Goal: Contribute content: Add original content to the website for others to see

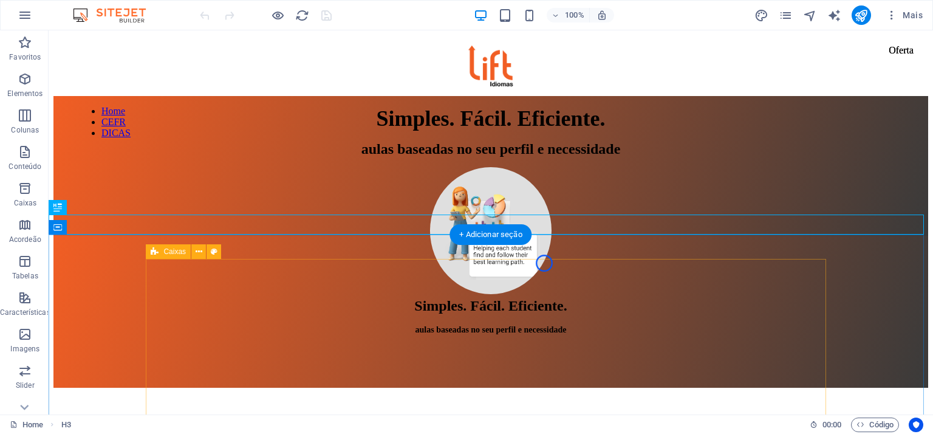
scroll to position [258, 0]
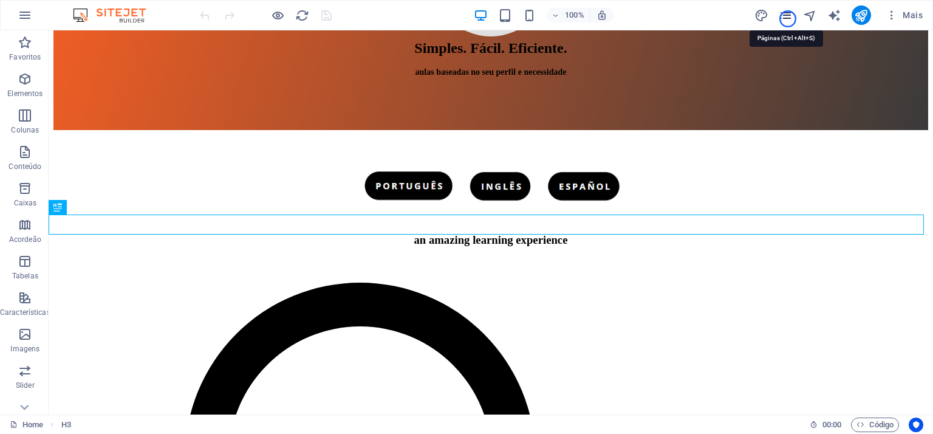
click at [788, 19] on icon "pages" at bounding box center [786, 16] width 14 height 14
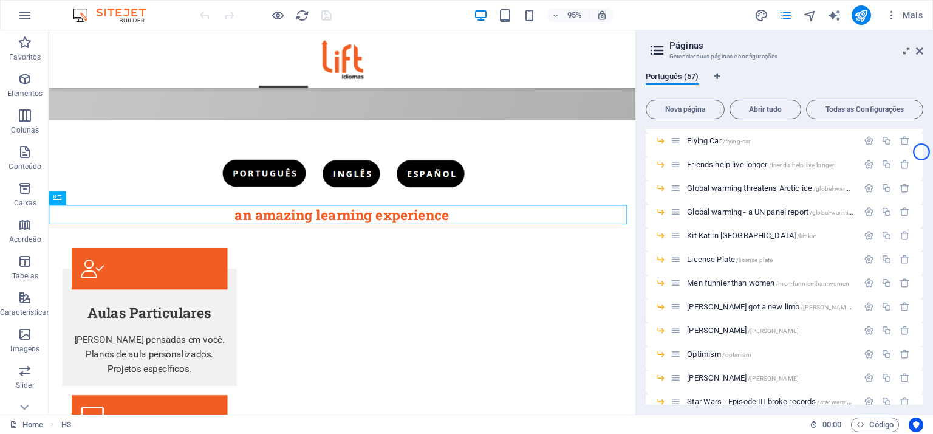
scroll to position [573, 0]
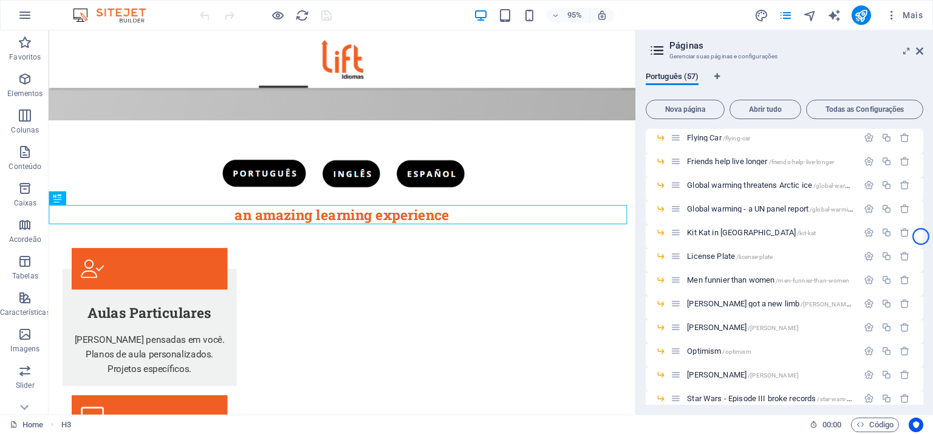
drag, startPoint x: 923, startPoint y: 242, endPoint x: 921, endPoint y: 236, distance: 6.5
click at [921, 236] on div "Português (57) Nova página Abrir tudo Todas as Configurações Home / CEFR /cefr …" at bounding box center [784, 238] width 297 height 352
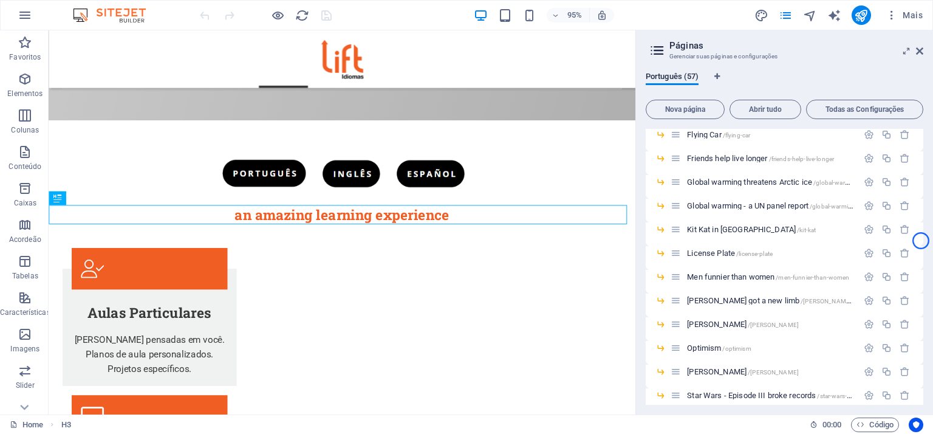
scroll to position [534, 0]
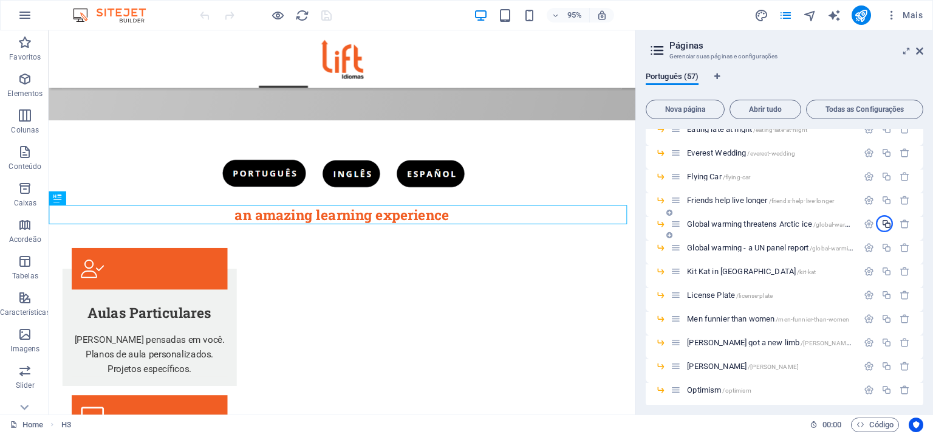
click at [885, 224] on icon "button" at bounding box center [886, 224] width 10 height 10
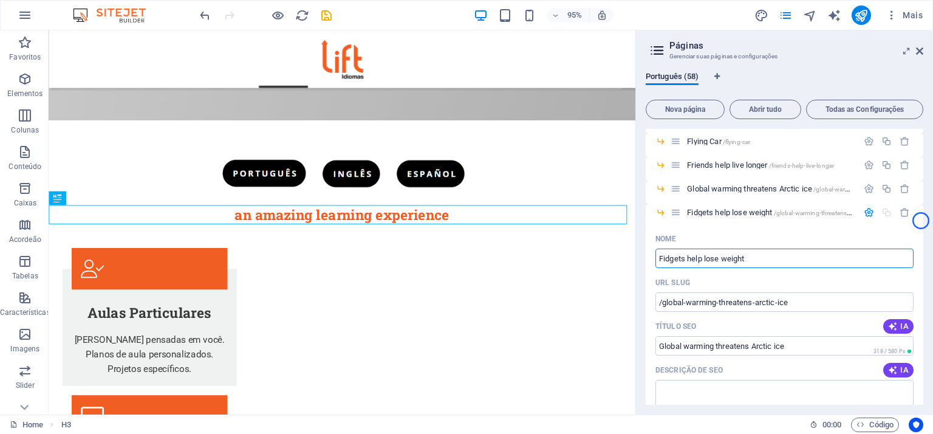
scroll to position [654, 0]
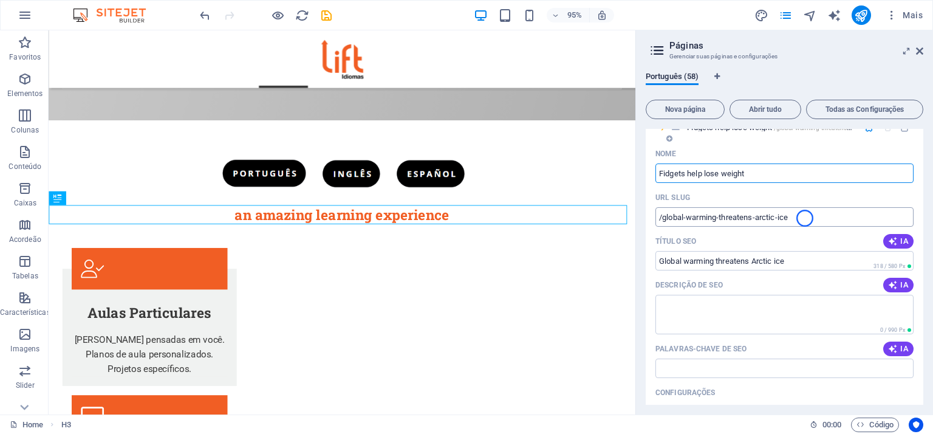
type input "Fidgets help lose weight"
drag, startPoint x: 805, startPoint y: 218, endPoint x: 655, endPoint y: 218, distance: 149.4
click at [655, 218] on input "/global-warming-threatens-arctic-ice" at bounding box center [784, 216] width 258 height 19
type input "f"
type input "/fidgets-help-lose-weight"
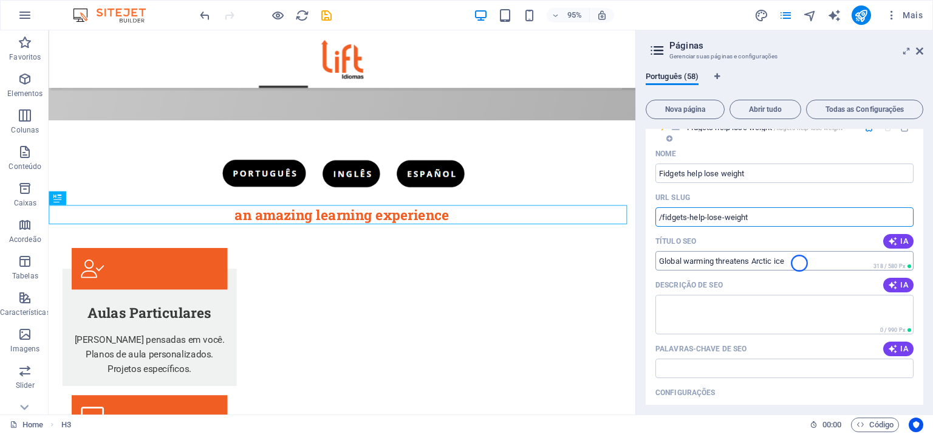
click at [799, 263] on input "Global warming threatens Arctic ice" at bounding box center [784, 260] width 258 height 19
click at [794, 260] on input "Global warming threatens Arctic ice" at bounding box center [784, 260] width 258 height 19
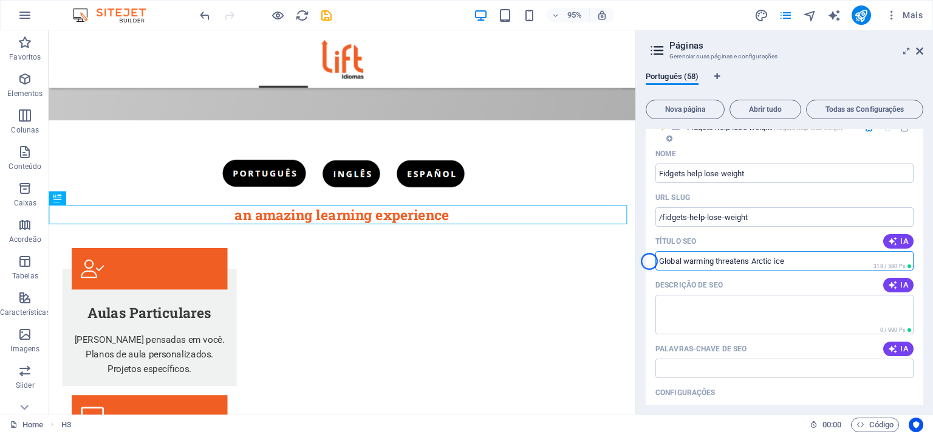
drag, startPoint x: 795, startPoint y: 261, endPoint x: 649, endPoint y: 261, distance: 145.8
click at [649, 261] on div "Nome Fidgets help lose weight ​ URL SLUG /fidgets-help-lose-weight ​ Título SEO…" at bounding box center [785, 372] width 278 height 457
paste input "Fidgets help lose weight"
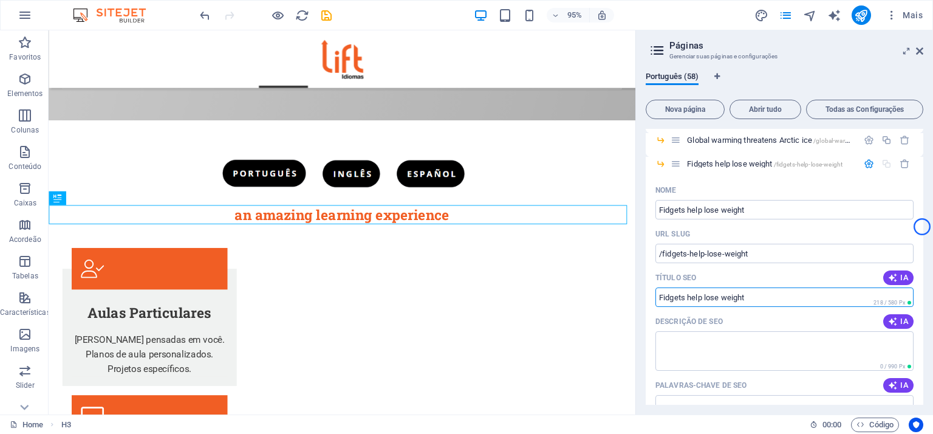
scroll to position [572, 0]
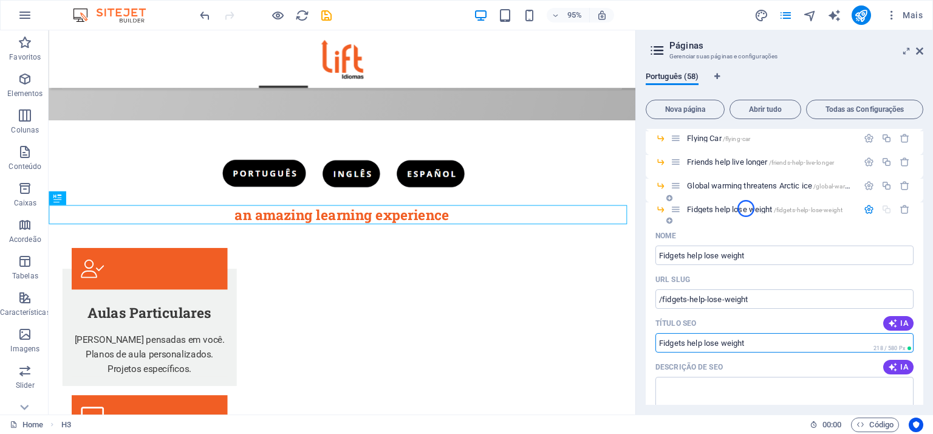
type input "Fidgets help lose weight"
click at [746, 208] on span "Fidgets help lose weight /fidgets-help-lose-weight" at bounding box center [765, 209] width 156 height 9
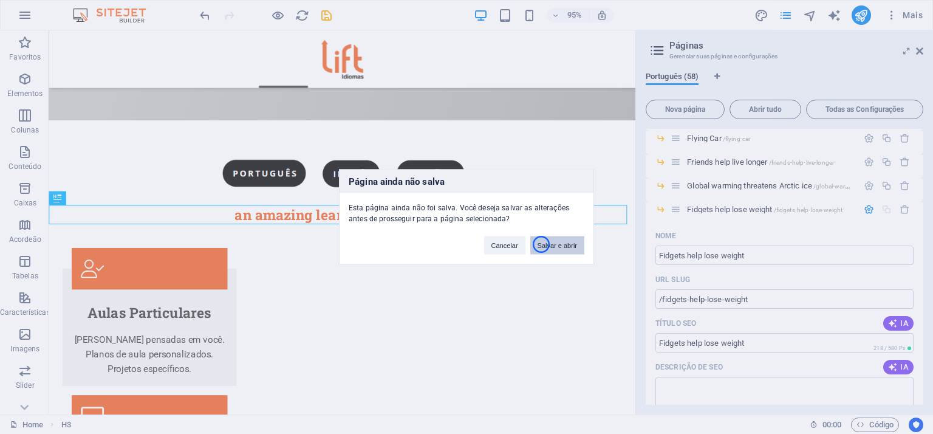
click at [541, 244] on button "Salvar e abrir" at bounding box center [557, 245] width 54 height 18
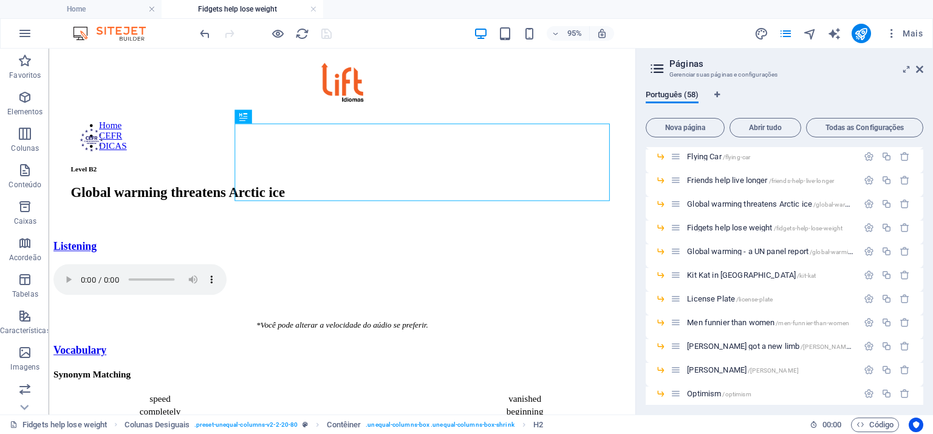
scroll to position [0, 0]
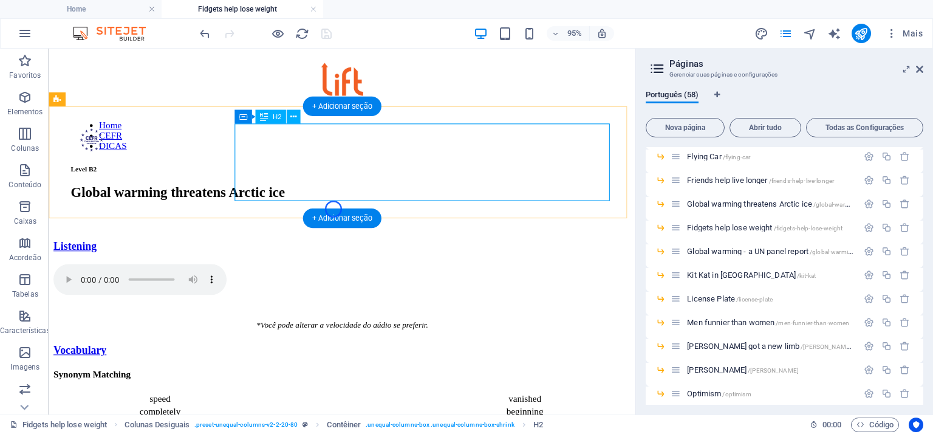
click at [350, 193] on div "Global warming threatens Arctic ice" at bounding box center [358, 200] width 572 height 16
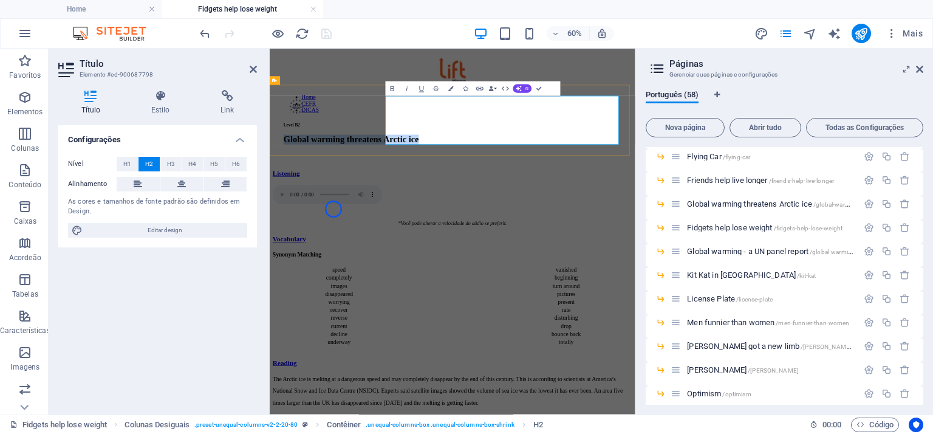
click at [613, 192] on h2 "Global warming threatens Arctic ice" at bounding box center [574, 200] width 563 height 16
drag, startPoint x: 526, startPoint y: 190, endPoint x: 467, endPoint y: 158, distance: 66.9
click at [467, 192] on h2 "Global warming threatens Arctic ice" at bounding box center [574, 200] width 563 height 16
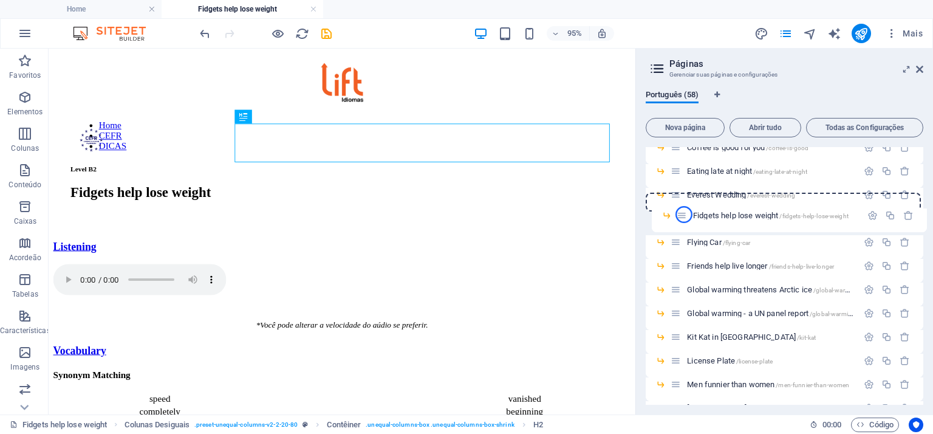
scroll to position [509, 0]
drag, startPoint x: 680, startPoint y: 230, endPoint x: 683, endPoint y: 216, distance: 13.7
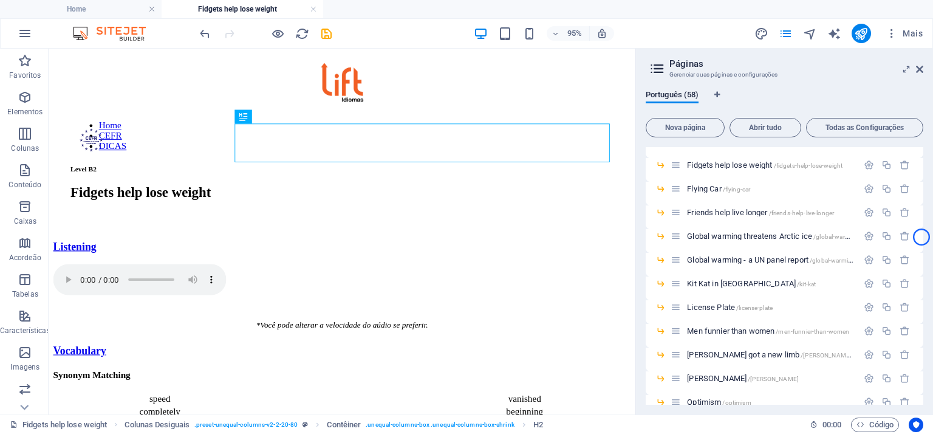
scroll to position [567, 0]
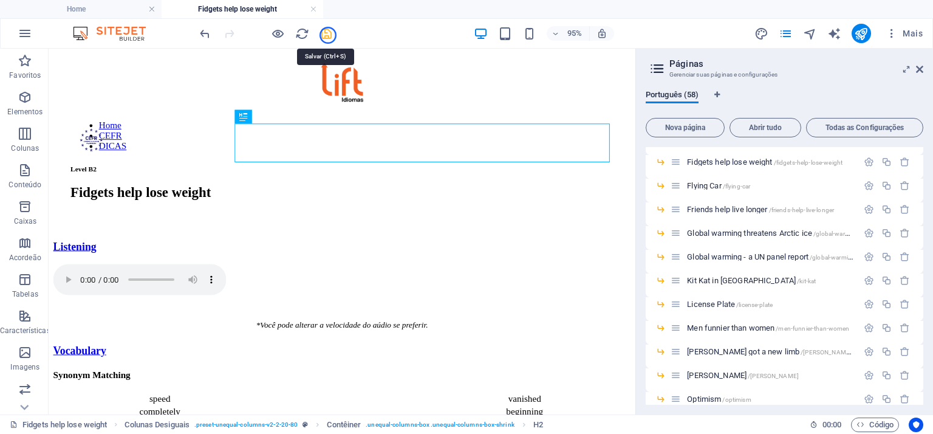
click at [328, 35] on icon "save" at bounding box center [327, 34] width 14 height 14
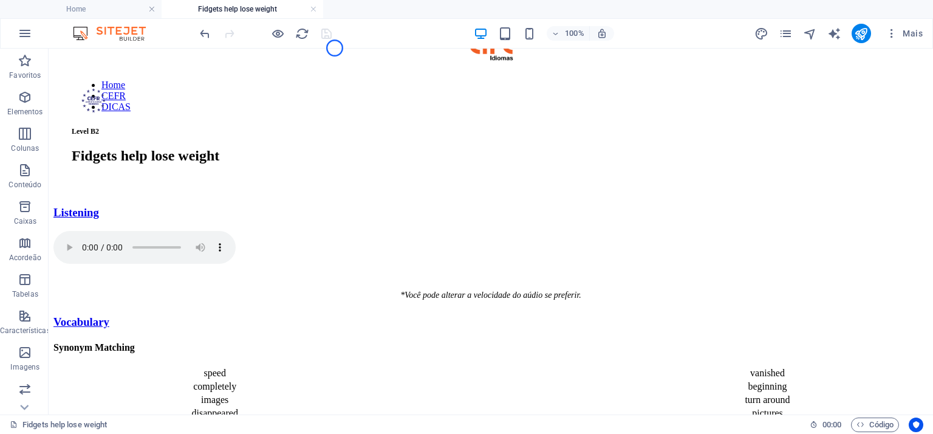
scroll to position [48, 0]
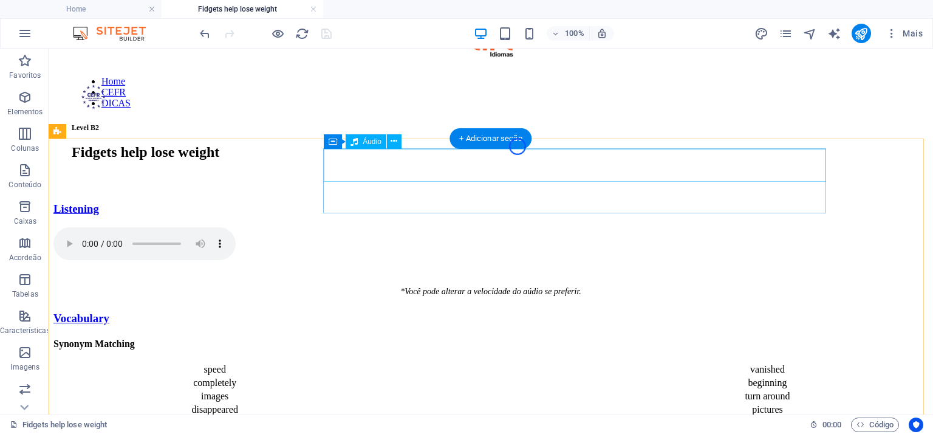
click at [385, 227] on figure at bounding box center [490, 244] width 875 height 35
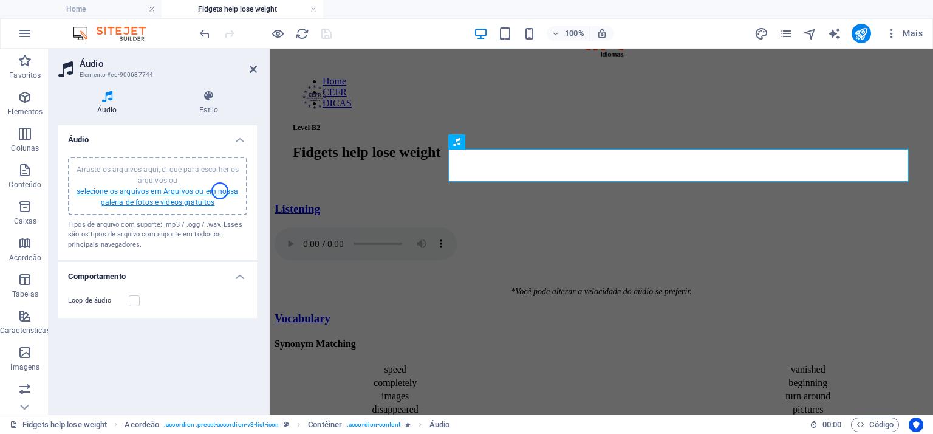
click at [220, 191] on link "selecione os arquivos em Arquivos ou em nossa galeria de fotos e vídeos gratuit…" at bounding box center [158, 196] width 162 height 19
click at [255, 69] on icon at bounding box center [253, 69] width 7 height 10
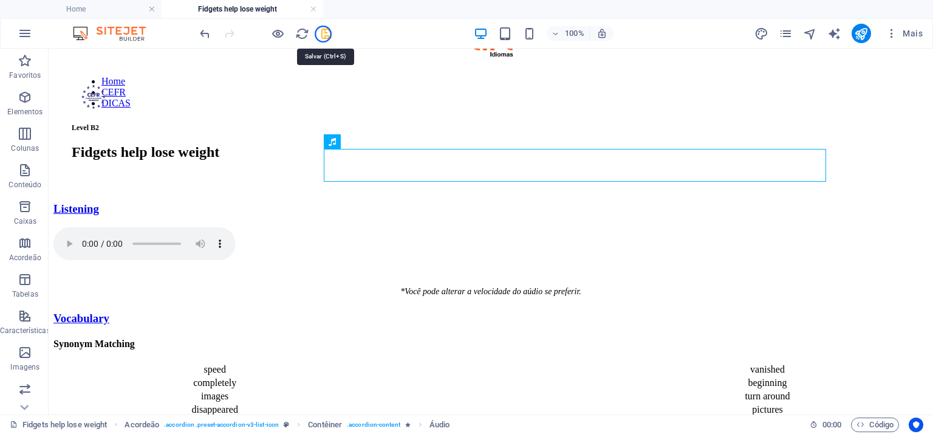
click at [323, 34] on icon "save" at bounding box center [327, 34] width 14 height 14
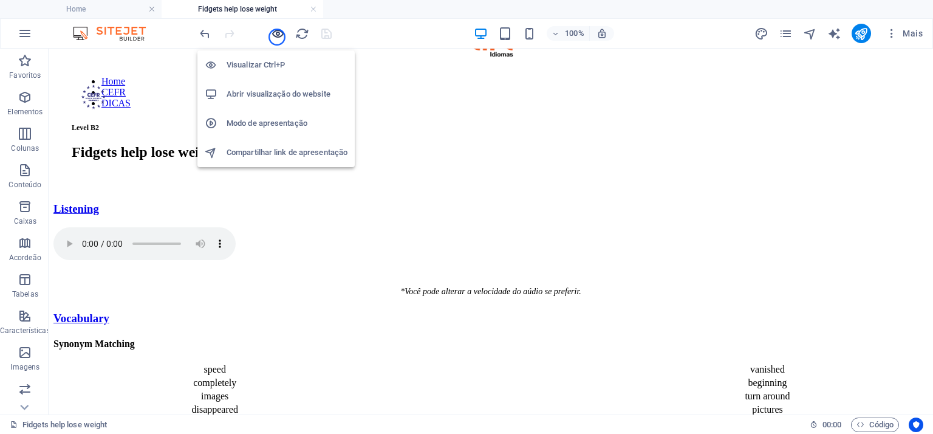
click at [277, 37] on icon "button" at bounding box center [278, 34] width 14 height 14
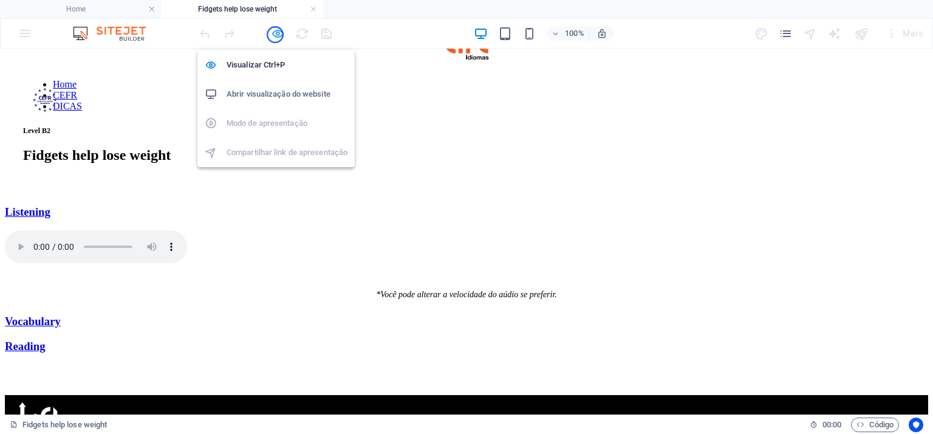
click at [275, 35] on icon "button" at bounding box center [278, 34] width 14 height 14
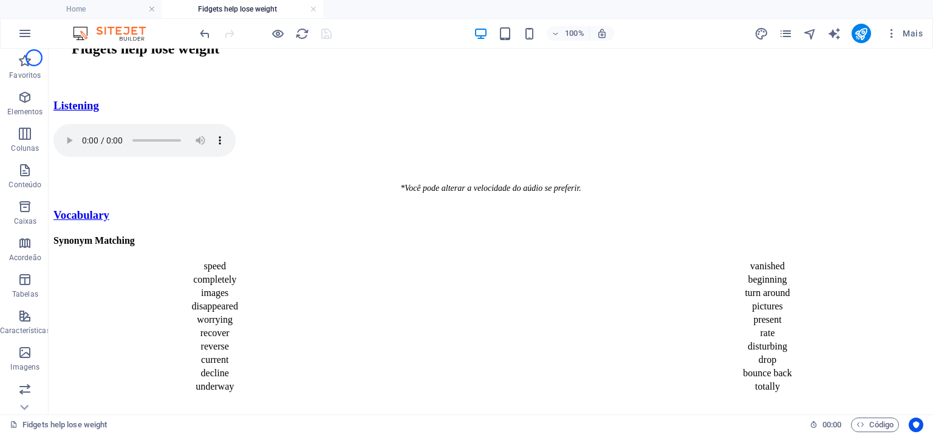
scroll to position [157, 0]
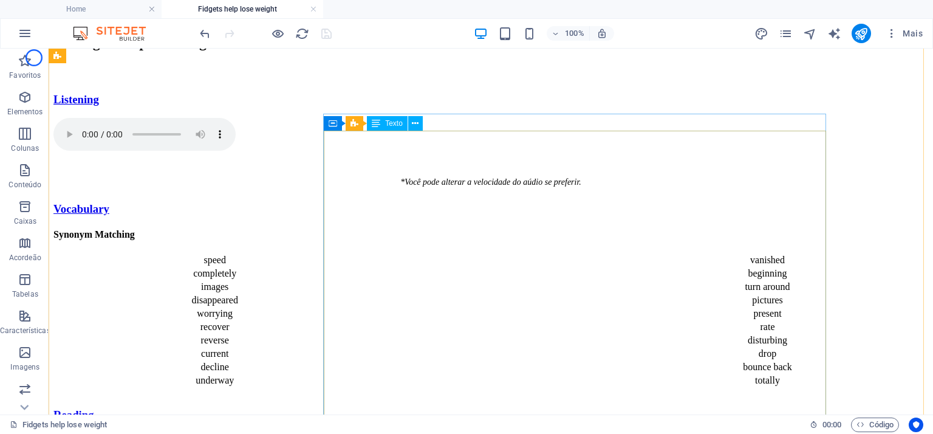
click at [421, 253] on div "speed vanished completely beginning images turn around disappeared pictures wor…" at bounding box center [490, 320] width 875 height 135
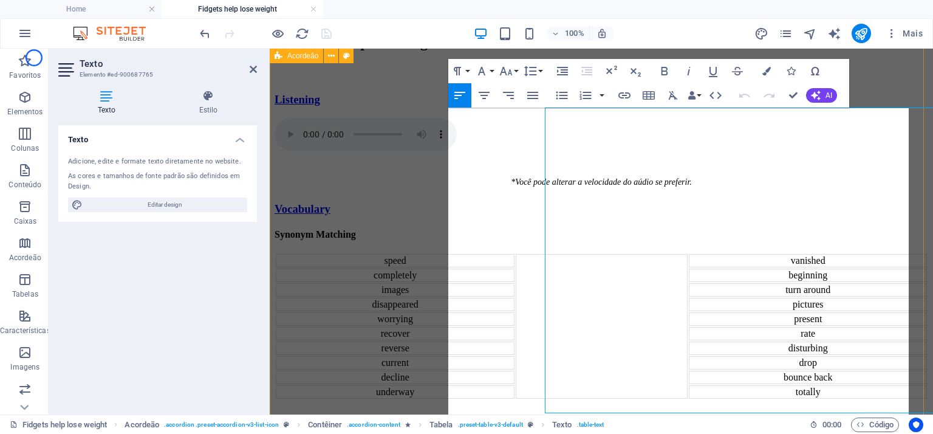
scroll to position [180, 0]
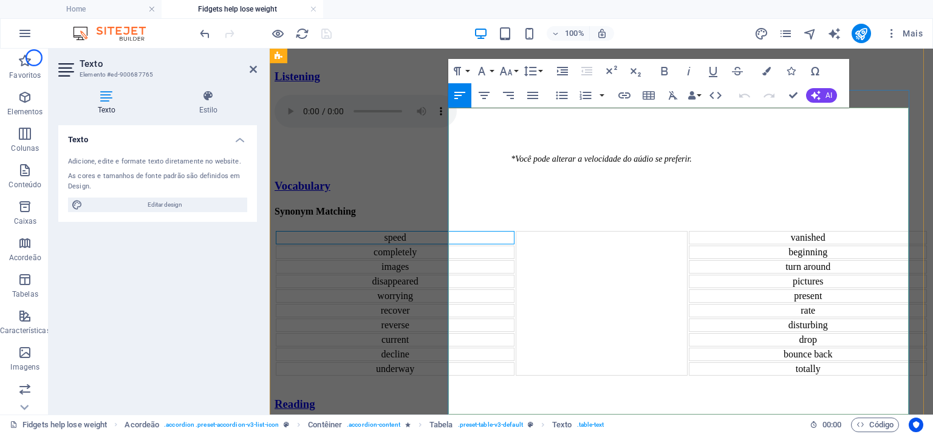
click at [515, 231] on td "speed" at bounding box center [395, 237] width 239 height 13
drag, startPoint x: 553, startPoint y: 125, endPoint x: 521, endPoint y: 125, distance: 31.6
click at [515, 231] on td "speed" at bounding box center [395, 237] width 239 height 13
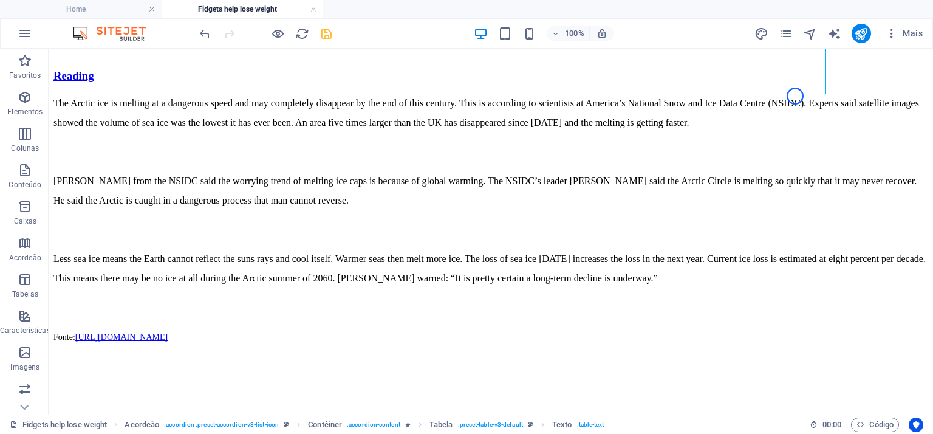
scroll to position [499, 0]
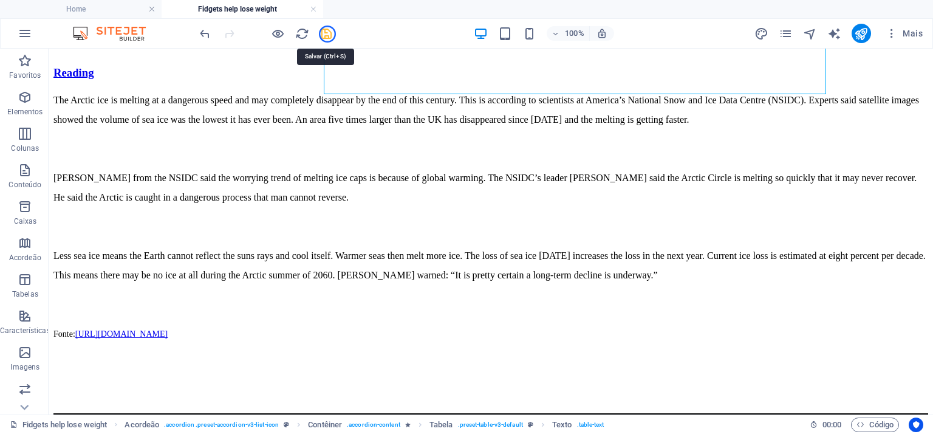
click at [327, 34] on icon "save" at bounding box center [327, 34] width 14 height 14
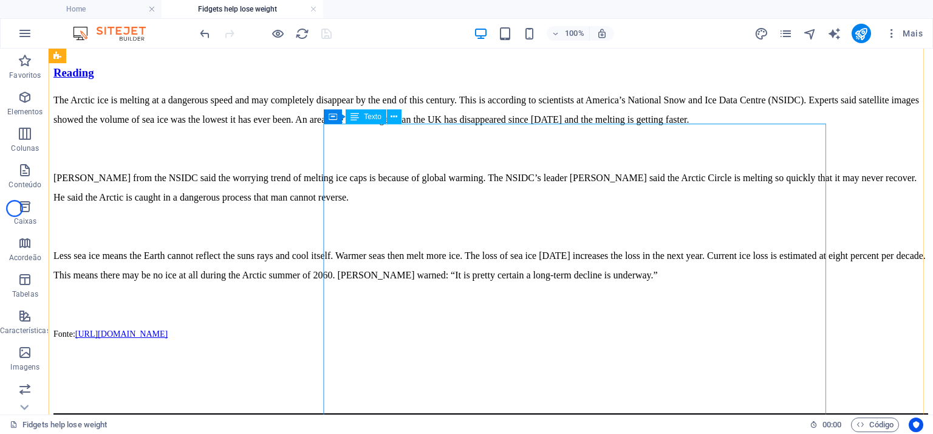
click at [420, 200] on div "The Arctic ice is melting at a dangerous speed and may completely disappear by …" at bounding box center [490, 232] width 875 height 282
click at [383, 165] on div "The Arctic ice is melting at a dangerous speed and may completely disappear by …" at bounding box center [490, 232] width 875 height 282
click at [802, 194] on div "The Arctic ice is melting at a dangerous speed and may completely disappear by …" at bounding box center [490, 232] width 875 height 282
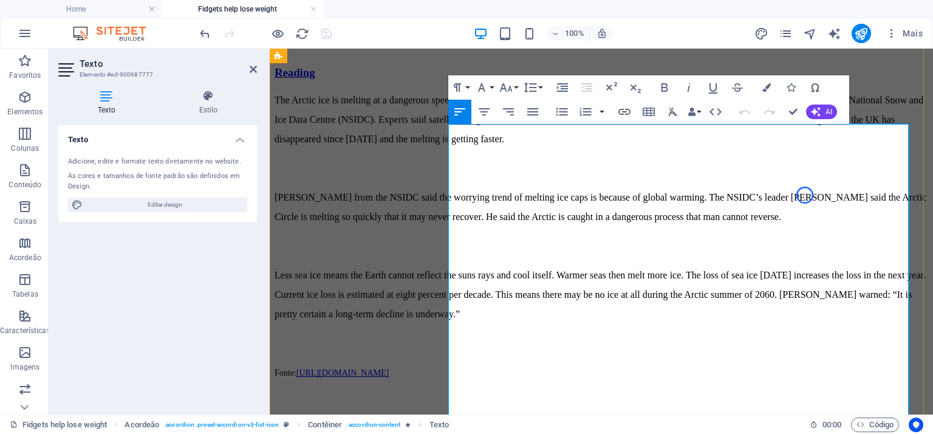
click at [595, 149] on p "The Arctic ice is melting at a dangerous speed and may completely disappear by …" at bounding box center [602, 120] width 654 height 58
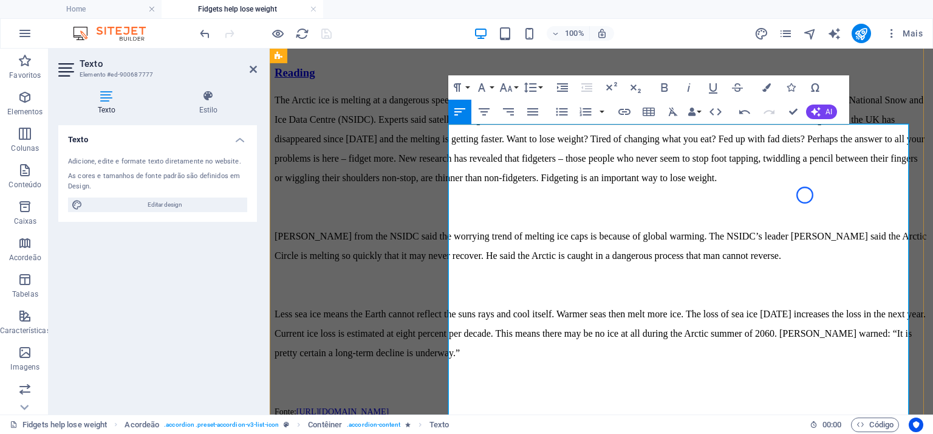
scroll to position [4594, 2]
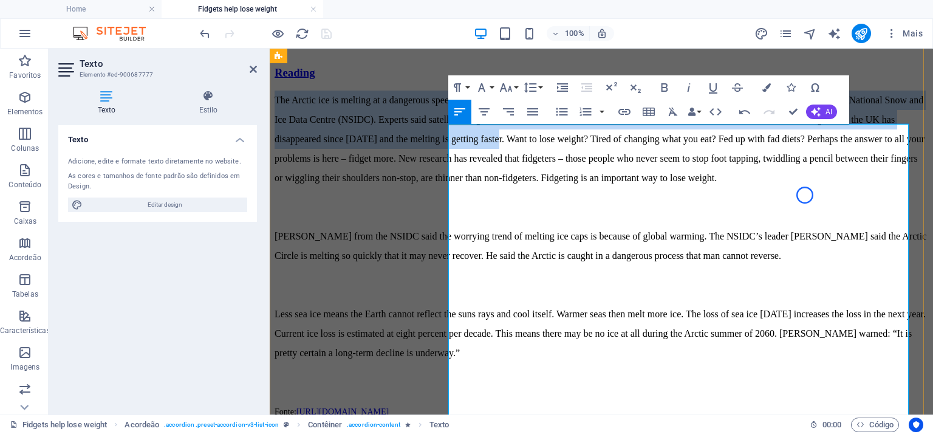
drag, startPoint x: 572, startPoint y: 223, endPoint x: 448, endPoint y: 142, distance: 148.3
click at [448, 142] on p "The Arctic ice is melting at a dangerous speed and may completely disappear by …" at bounding box center [602, 139] width 654 height 97
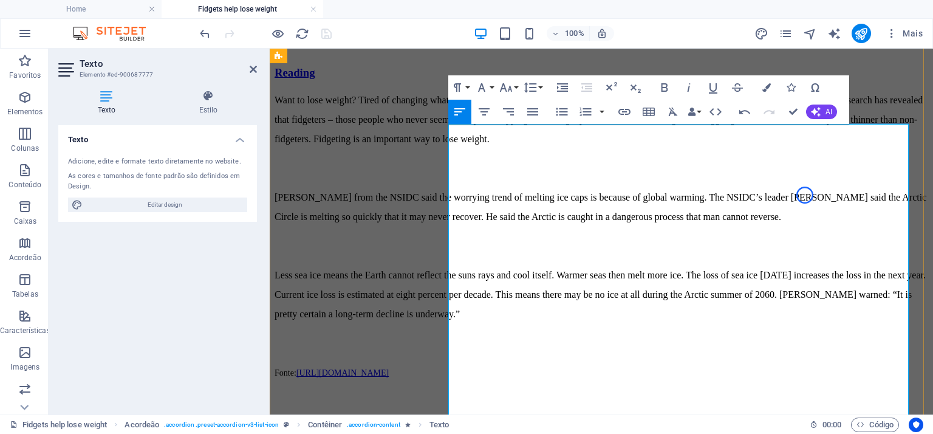
drag, startPoint x: 697, startPoint y: 221, endPoint x: 682, endPoint y: 325, distance: 105.6
click at [682, 325] on div "Want to lose weight? Tired of changing what you eat? Fed up with fad diets? Per…" at bounding box center [602, 251] width 654 height 321
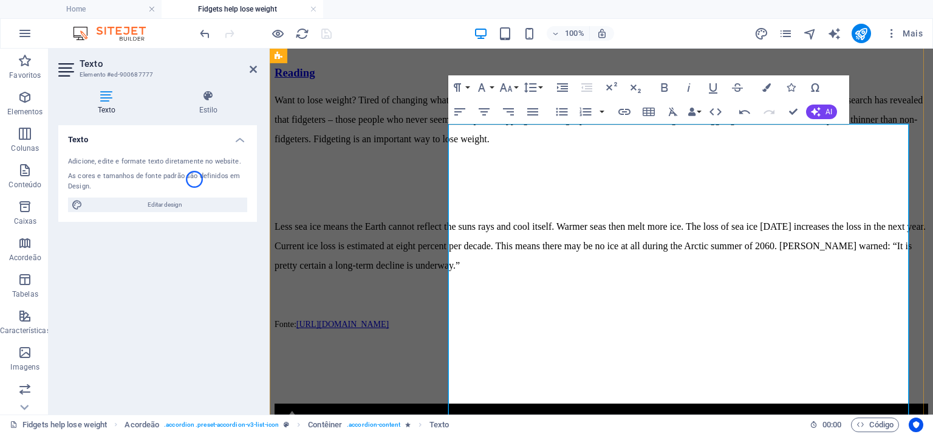
click at [685, 149] on p "Want to lose weight? Tired of changing what you eat? Fed up with fad diets? Per…" at bounding box center [602, 120] width 654 height 58
click at [674, 149] on p "Want to lose weight? Tired of changing what you eat? Fed up with fad diets? Per…" at bounding box center [602, 120] width 654 height 58
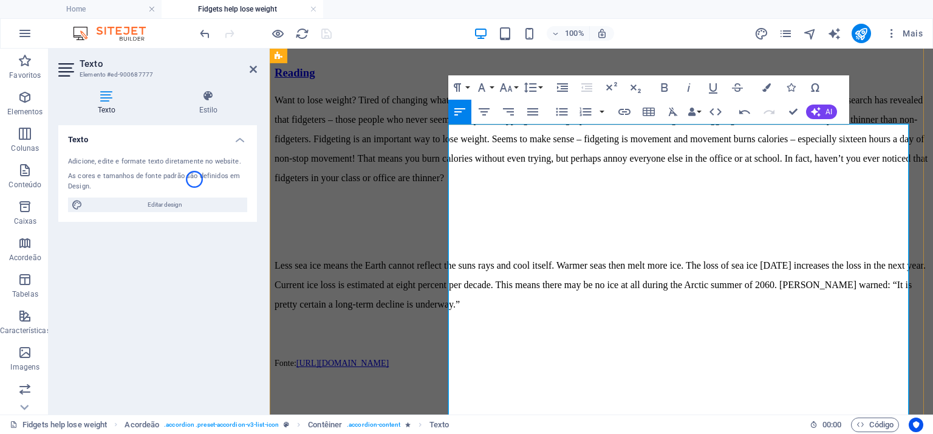
drag, startPoint x: 678, startPoint y: 224, endPoint x: 722, endPoint y: 241, distance: 47.2
click at [678, 188] on p "Want to lose weight? Tired of changing what you eat? Fed up with fad diets? Per…" at bounding box center [602, 139] width 654 height 97
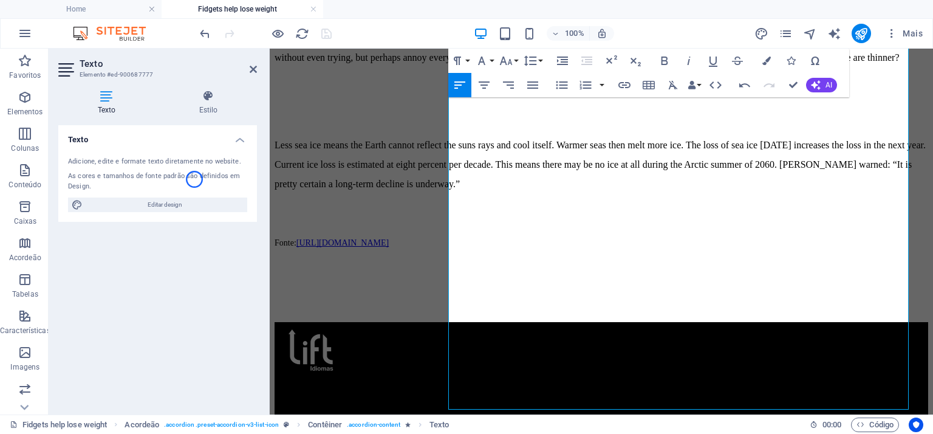
scroll to position [666, 0]
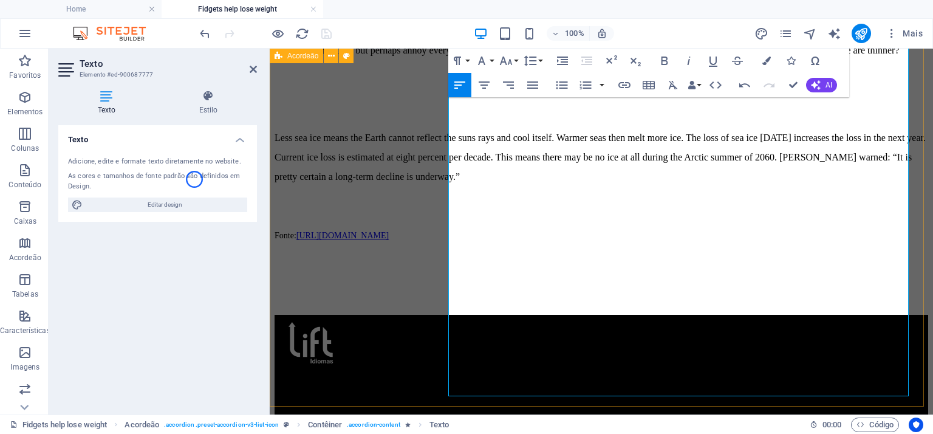
drag, startPoint x: 583, startPoint y: 319, endPoint x: 442, endPoint y: 238, distance: 162.8
click at [598, 186] on p "Less sea ice means the Earth cannot reflect the suns rays and cool itself. Warm…" at bounding box center [602, 157] width 654 height 58
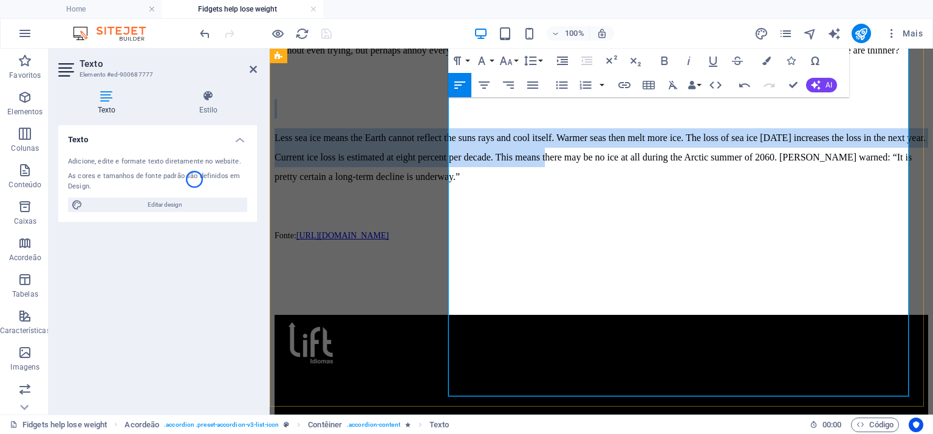
drag, startPoint x: 780, startPoint y: 273, endPoint x: 454, endPoint y: 204, distance: 332.9
click at [454, 204] on div "Want to lose weight? Tired of changing what you eat? Fed up with fad diets? Per…" at bounding box center [602, 99] width 654 height 351
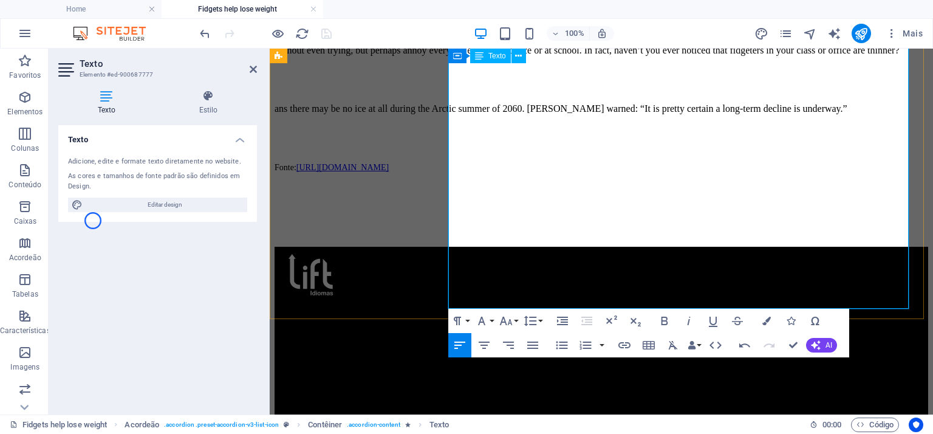
click at [770, 60] on p "Seems to make sense – fidgeting is movement and movement burns calories – espec…" at bounding box center [602, 40] width 654 height 39
click at [733, 60] on p "Seems to make sense – fidgeting is movement and movement burns calories – espec…" at bounding box center [602, 40] width 654 height 39
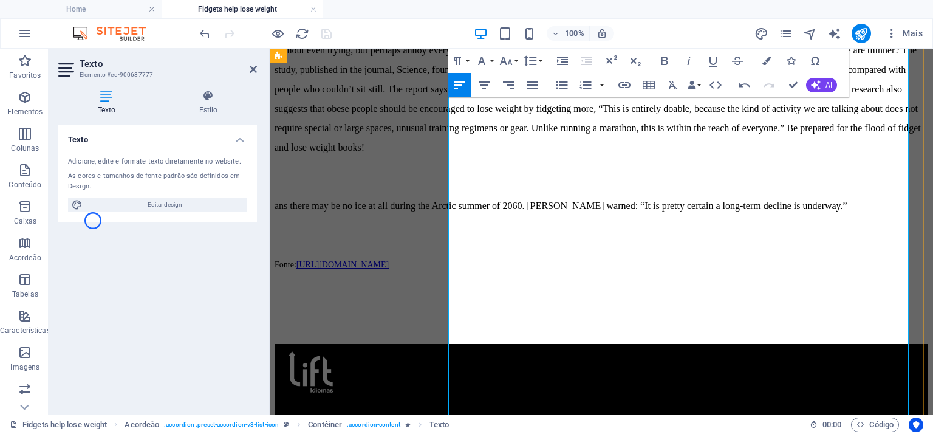
click at [736, 157] on p "Content 3" at bounding box center [602, 89] width 654 height 136
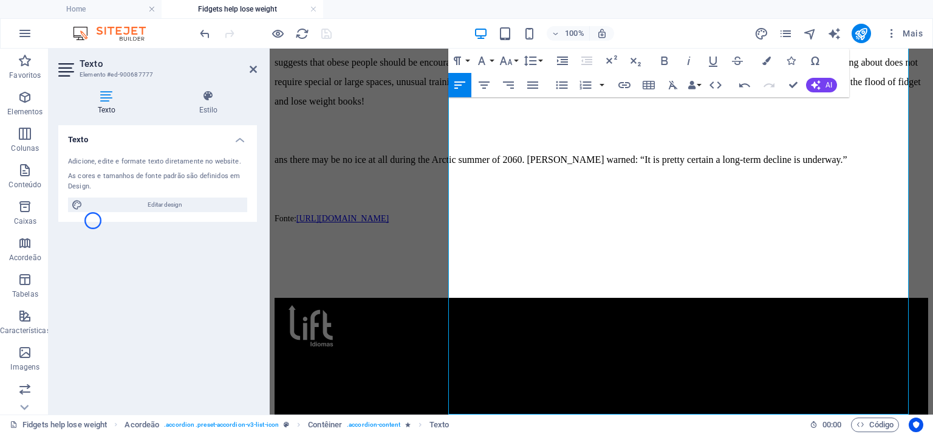
scroll to position [756, 0]
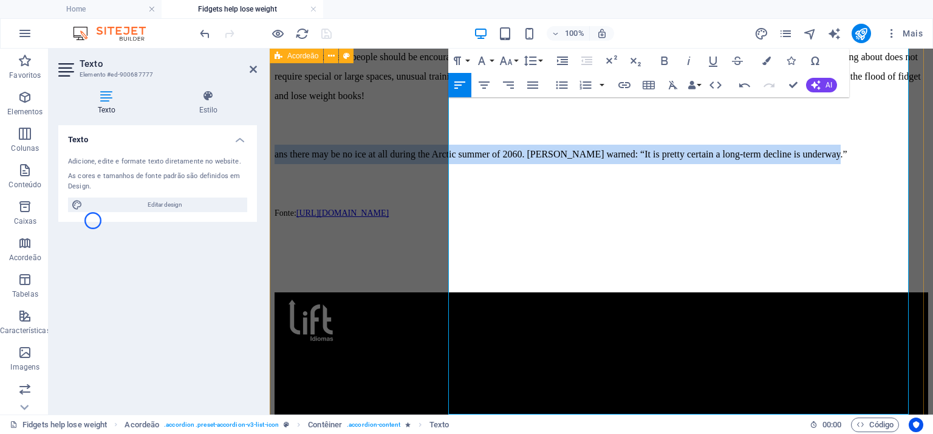
drag, startPoint x: 707, startPoint y: 337, endPoint x: 447, endPoint y: 313, distance: 261.1
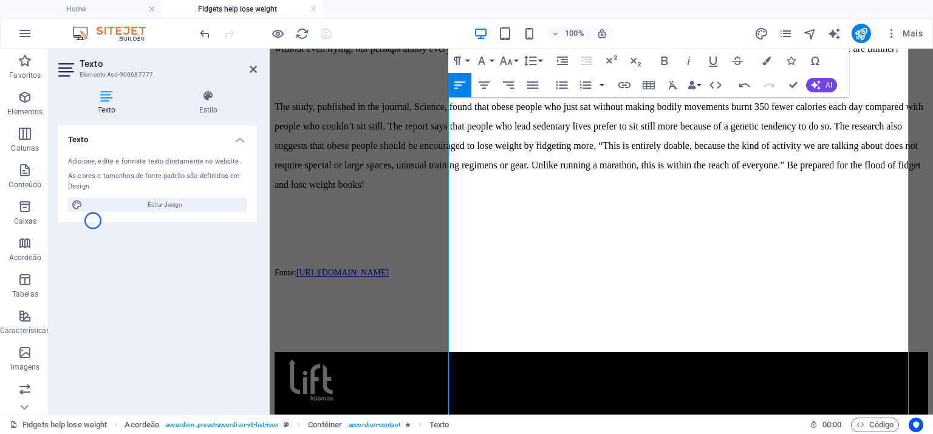
scroll to position [707, 0]
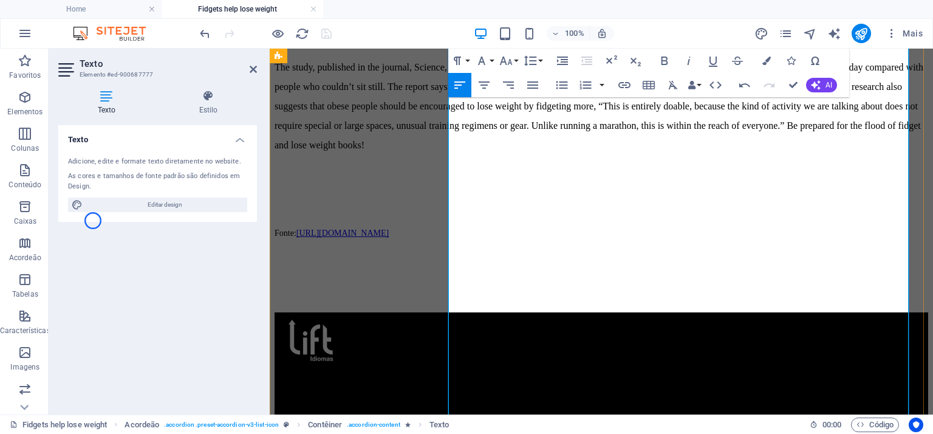
click at [684, 155] on p "The study, published in the journal, Science, found that obese people who just …" at bounding box center [602, 106] width 654 height 97
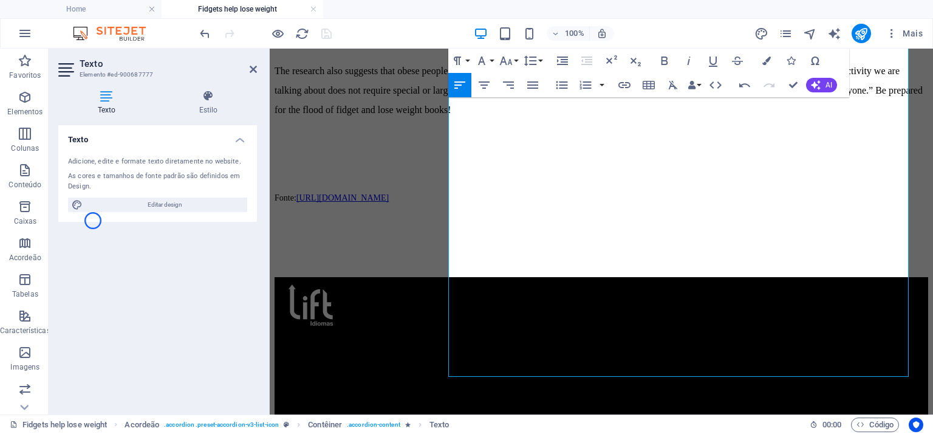
scroll to position [795, 0]
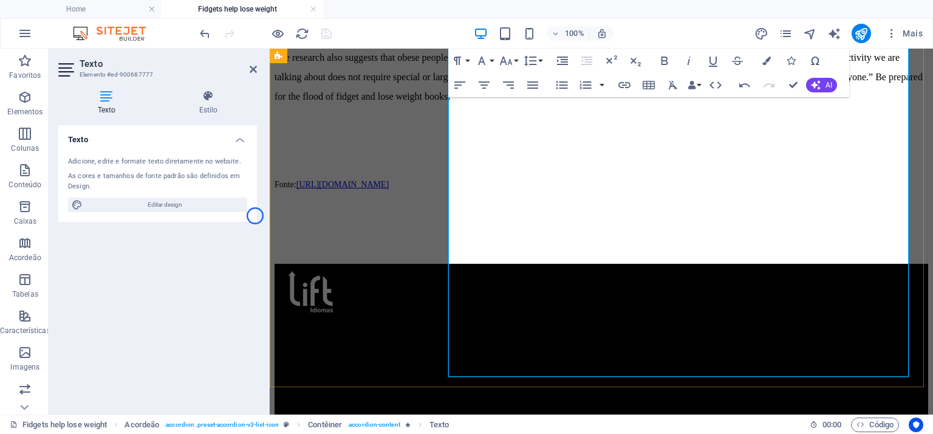
click at [296, 189] on span "Fonte:" at bounding box center [286, 184] width 22 height 9
click at [570, 194] on p "Fonte: [URL][DOMAIN_NAME]" at bounding box center [602, 184] width 654 height 20
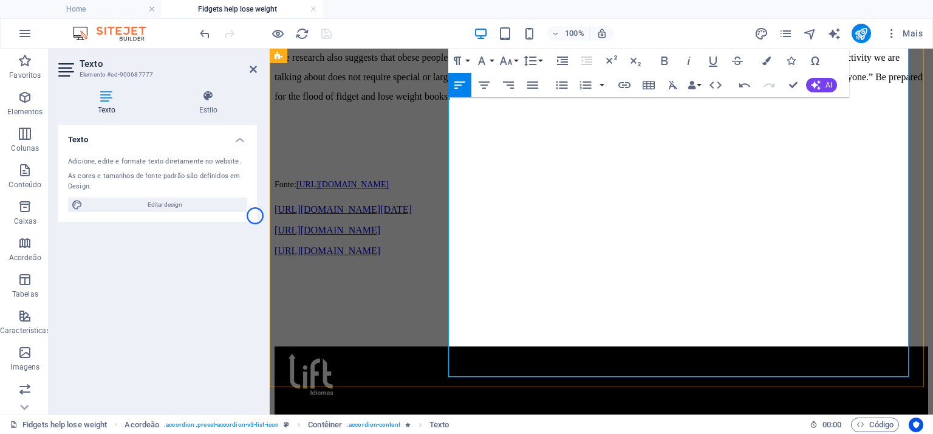
scroll to position [3109, 0]
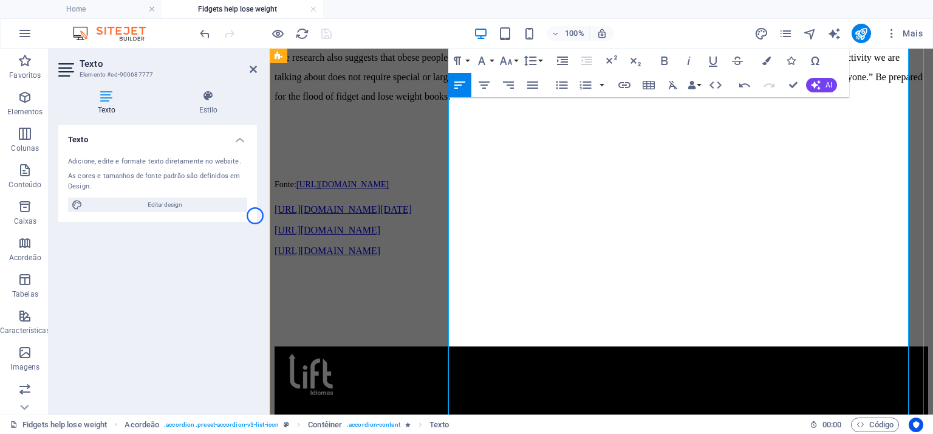
click at [615, 194] on p "Fonte: [URL][DOMAIN_NAME]" at bounding box center [602, 184] width 654 height 20
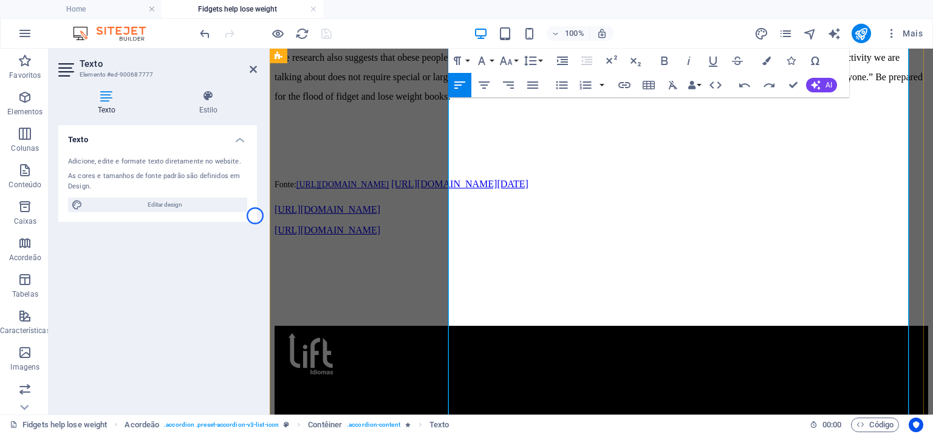
click at [389, 189] on span "[URL][DOMAIN_NAME]" at bounding box center [342, 184] width 92 height 9
drag, startPoint x: 569, startPoint y: 346, endPoint x: 479, endPoint y: 346, distance: 89.9
click at [479, 194] on p "Fonte: [URL][DOMAIN_NAME] [URL][DOMAIN_NAME][DATE]" at bounding box center [602, 184] width 654 height 20
drag, startPoint x: 486, startPoint y: 346, endPoint x: 804, endPoint y: 402, distance: 323.2
click at [804, 286] on div "Want to lose weight? Tired of changing what you eat? Fed up with fad diets? Per…" at bounding box center [602, 40] width 654 height 490
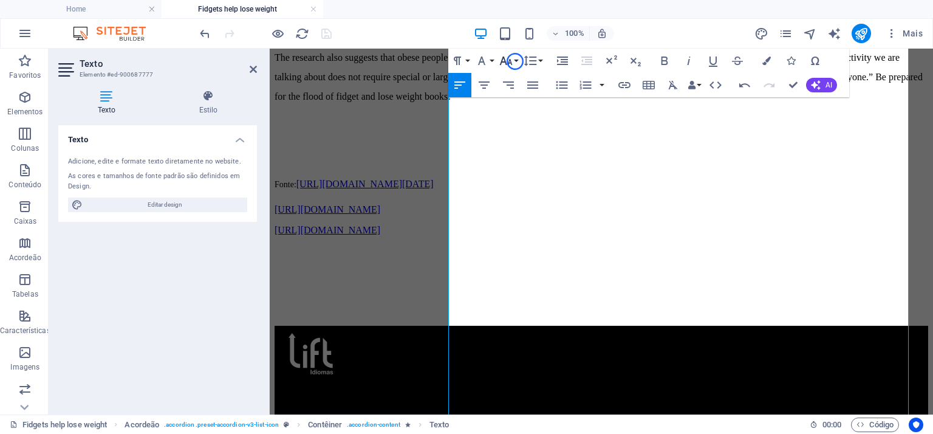
click at [515, 61] on button "Font Size" at bounding box center [508, 61] width 23 height 24
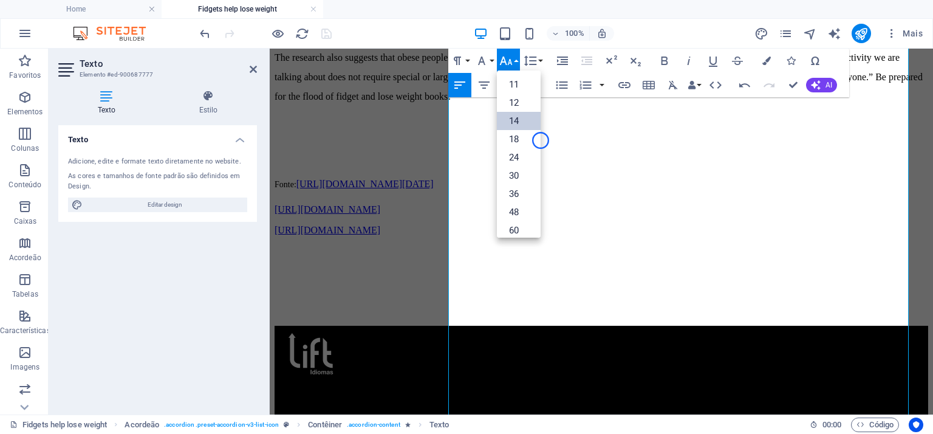
scroll to position [47, 0]
click at [530, 111] on link "12" at bounding box center [519, 110] width 44 height 18
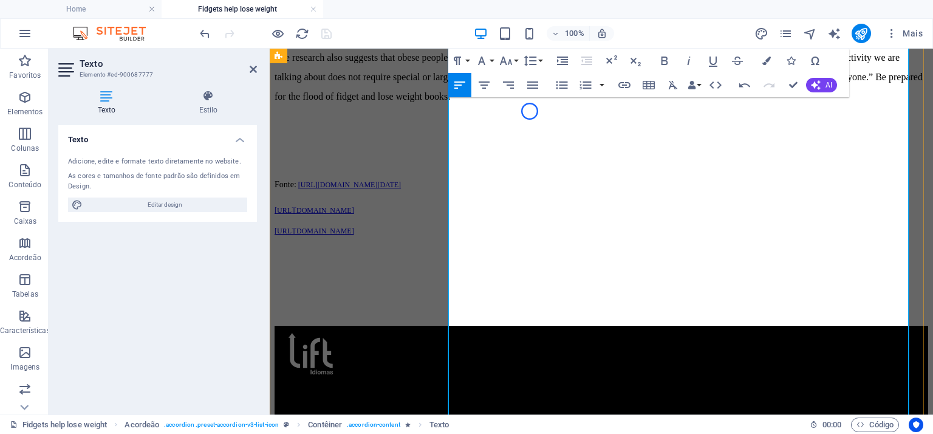
click at [685, 215] on p "[URL][DOMAIN_NAME]" at bounding box center [602, 209] width 654 height 11
click at [678, 215] on p "[URL][DOMAIN_NAME]" at bounding box center [602, 209] width 654 height 11
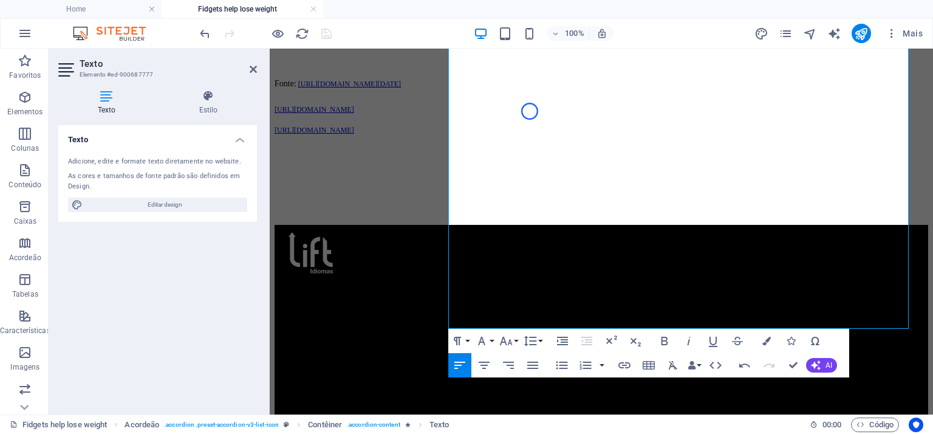
scroll to position [894, 0]
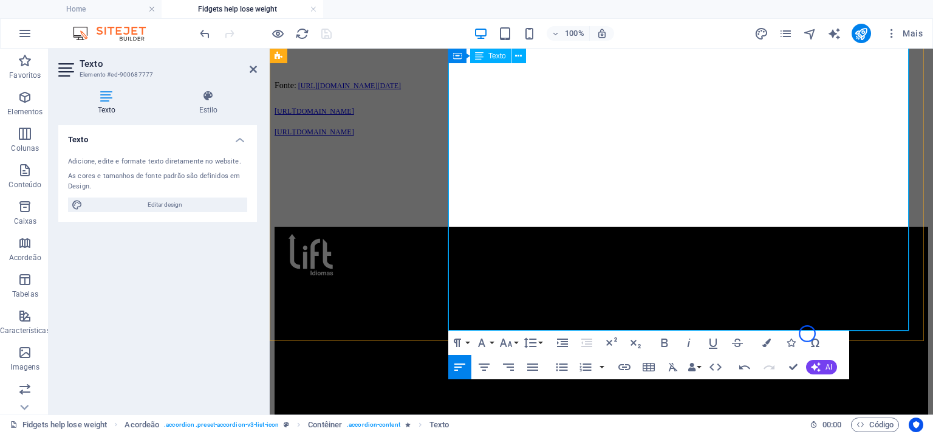
click at [401, 90] on span "[URL][DOMAIN_NAME][DATE]" at bounding box center [348, 85] width 104 height 9
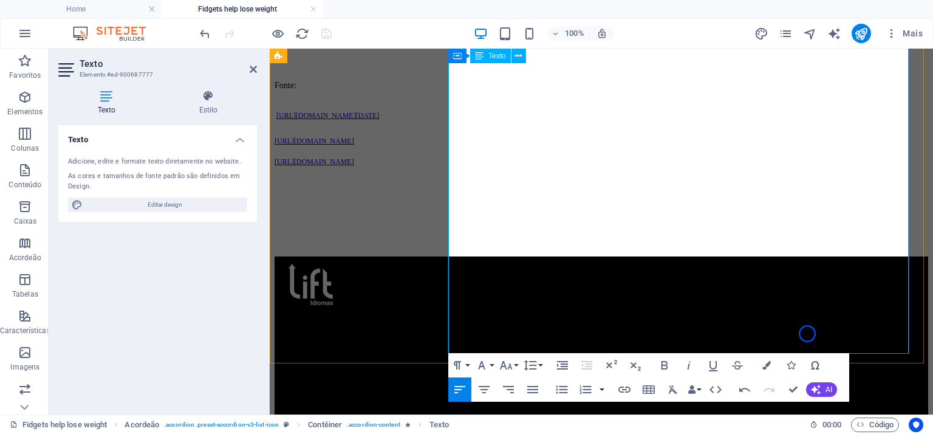
click at [461, 125] on p "​ [URL][DOMAIN_NAME][DATE]" at bounding box center [602, 115] width 654 height 20
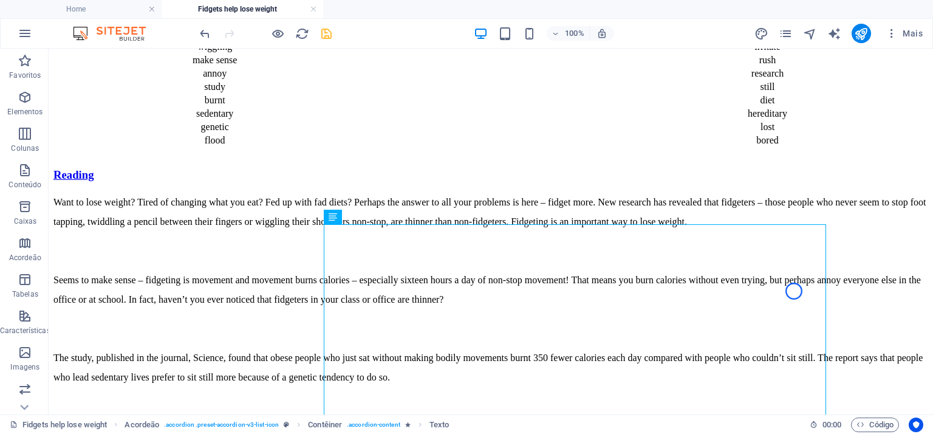
scroll to position [391, 0]
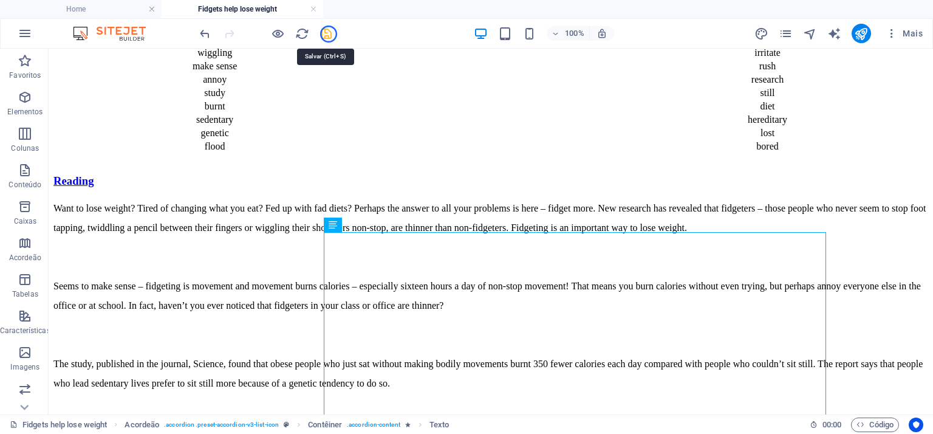
click at [329, 34] on icon "save" at bounding box center [327, 34] width 14 height 14
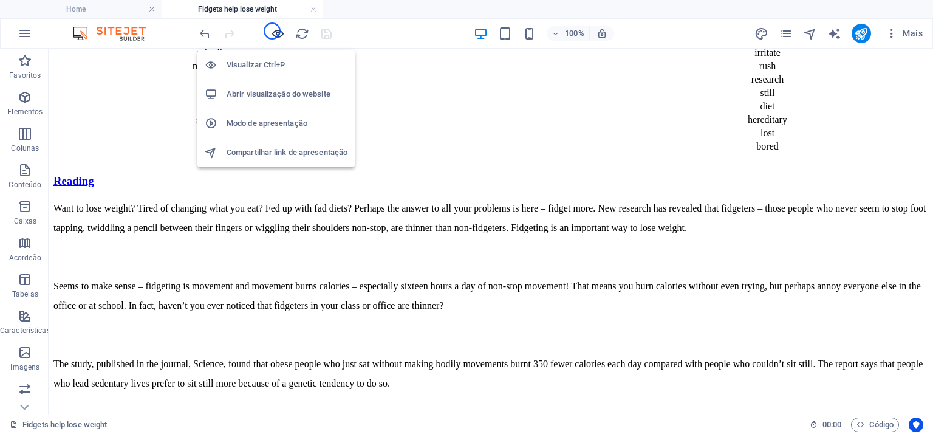
click at [272, 31] on icon "button" at bounding box center [278, 34] width 14 height 14
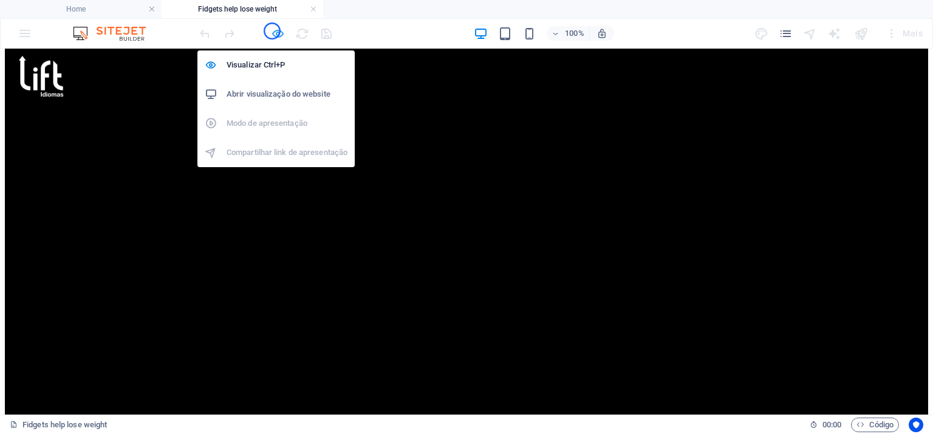
scroll to position [45, 0]
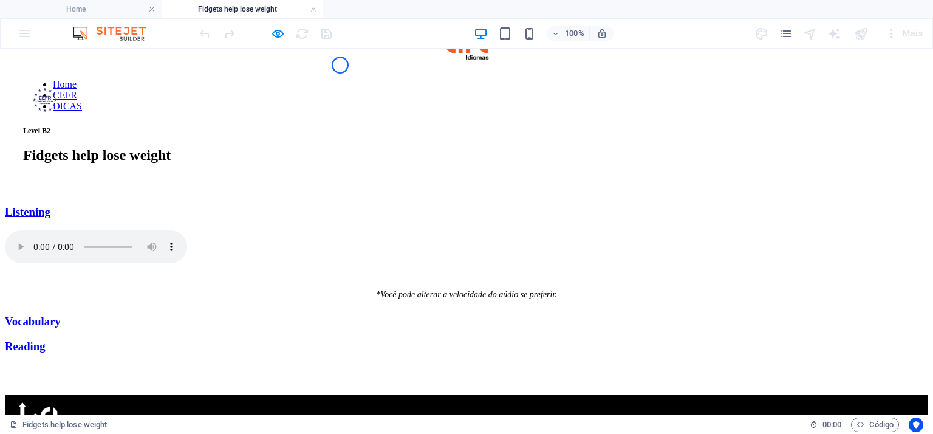
click at [61, 315] on link "Vocabulary" at bounding box center [33, 321] width 56 height 13
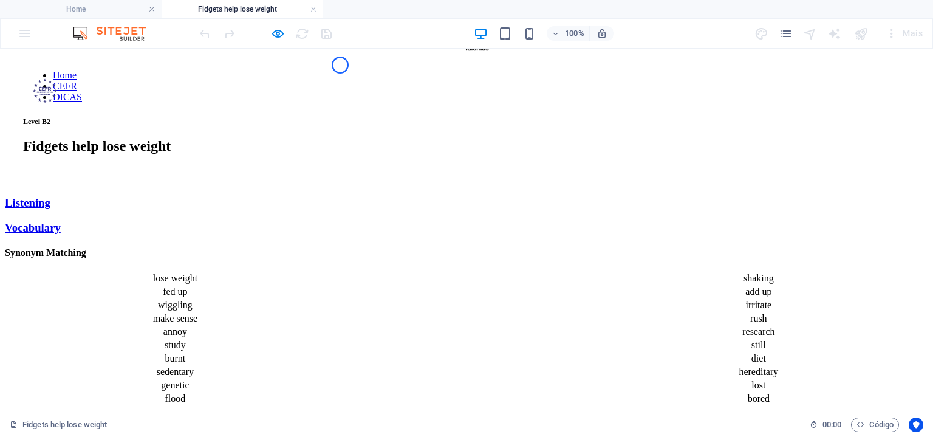
scroll to position [53, 0]
click at [46, 427] on link "Reading" at bounding box center [25, 433] width 41 height 13
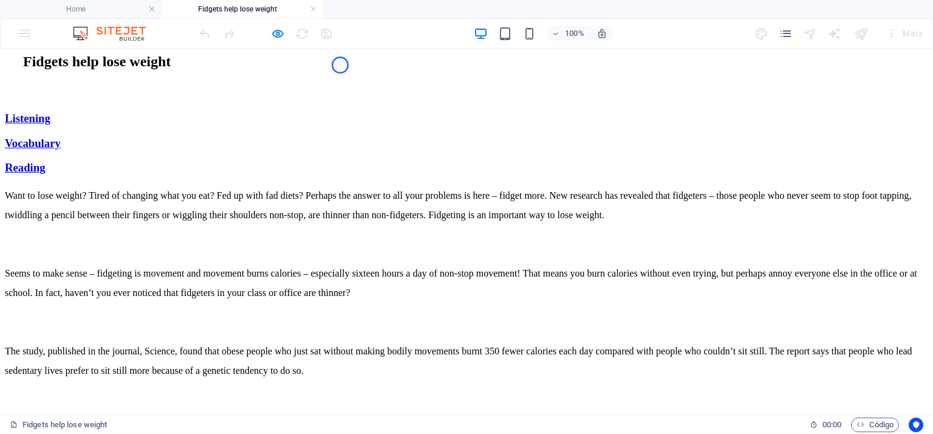
scroll to position [0, 0]
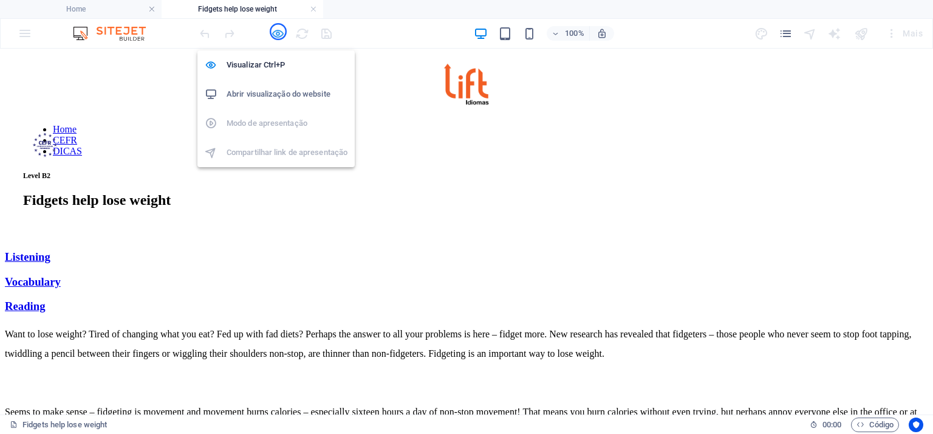
click at [278, 32] on icon "button" at bounding box center [278, 34] width 14 height 14
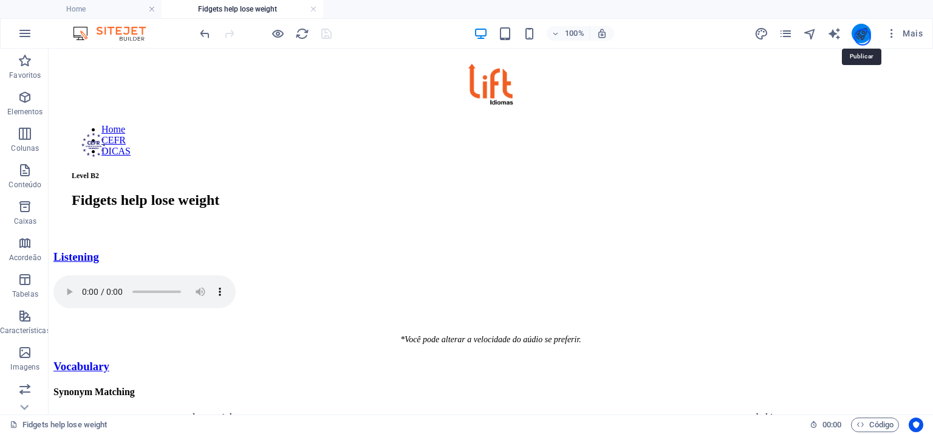
click at [863, 37] on icon "publish" at bounding box center [861, 34] width 14 height 14
